Goal: Task Accomplishment & Management: Complete application form

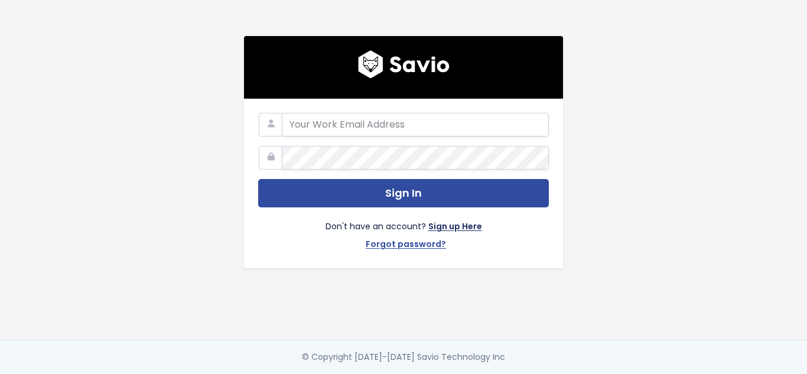
click at [457, 224] on link "Sign up Here" at bounding box center [455, 227] width 54 height 17
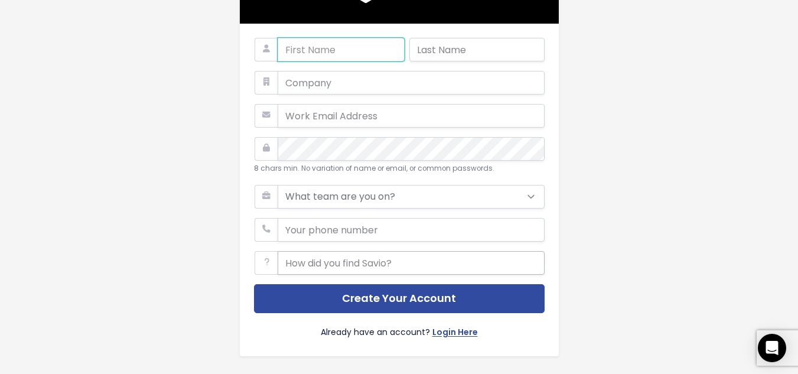
scroll to position [100, 0]
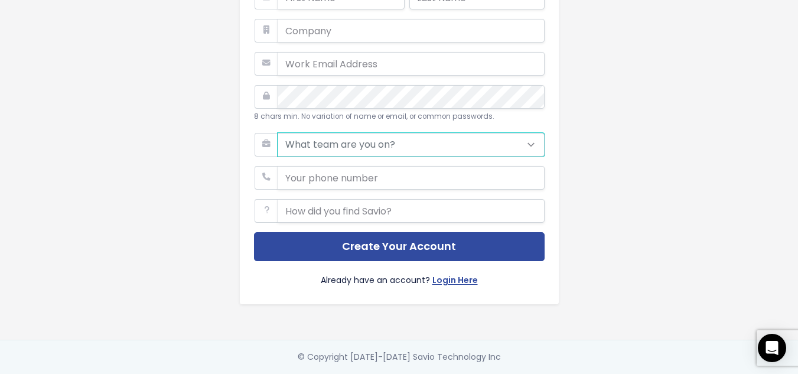
click at [377, 133] on select "What team are you on? Support Product Sales Customer Success Marketing Other" at bounding box center [411, 145] width 267 height 24
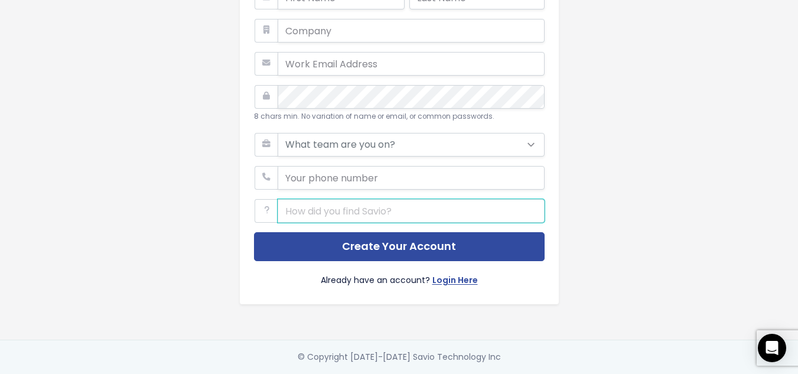
click at [780, 211] on main "8 chars min. No variation of name or email, or common passwords. What team are …" at bounding box center [399, 141] width 798 height 465
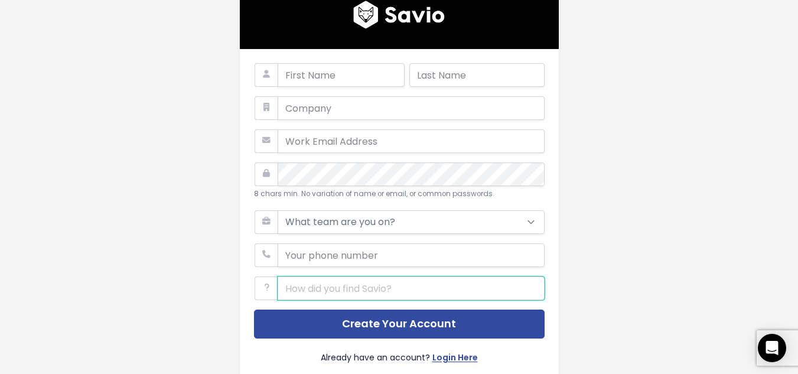
scroll to position [0, 0]
